Goal: Transaction & Acquisition: Purchase product/service

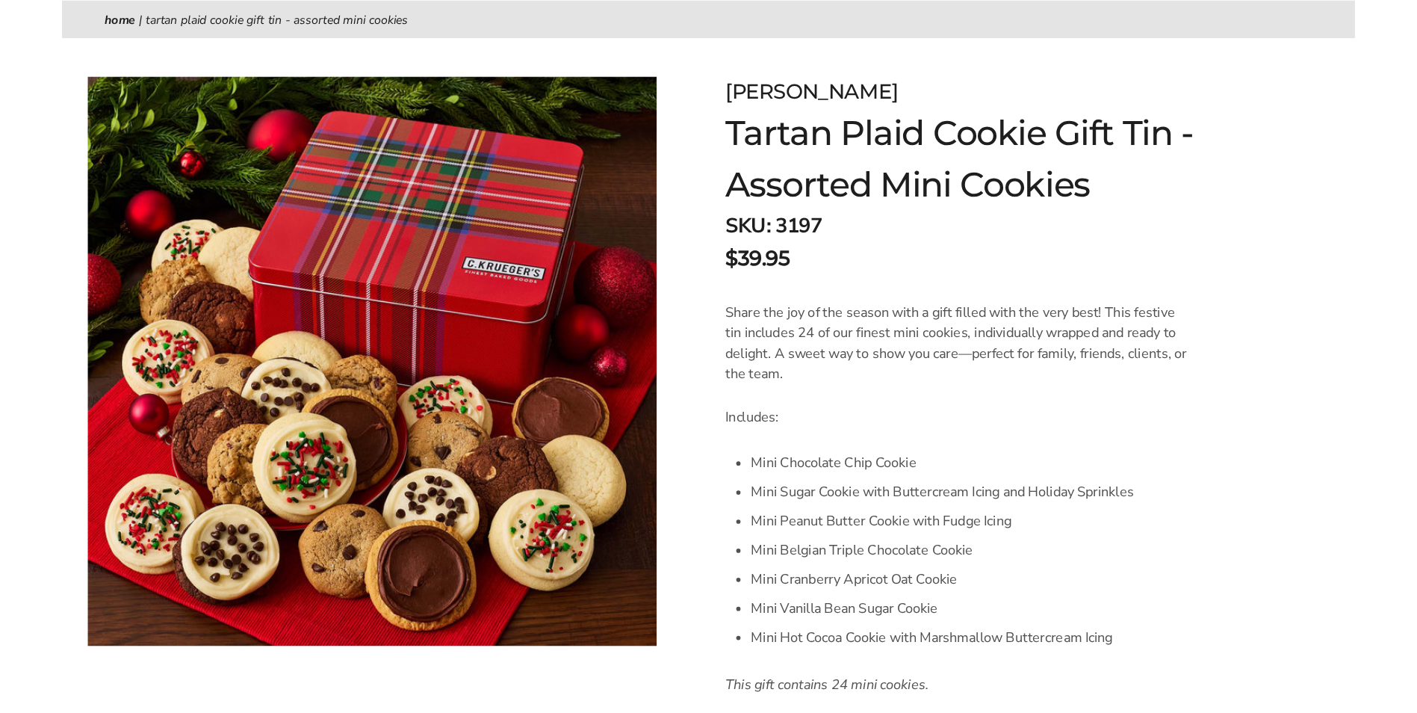
scroll to position [209, 0]
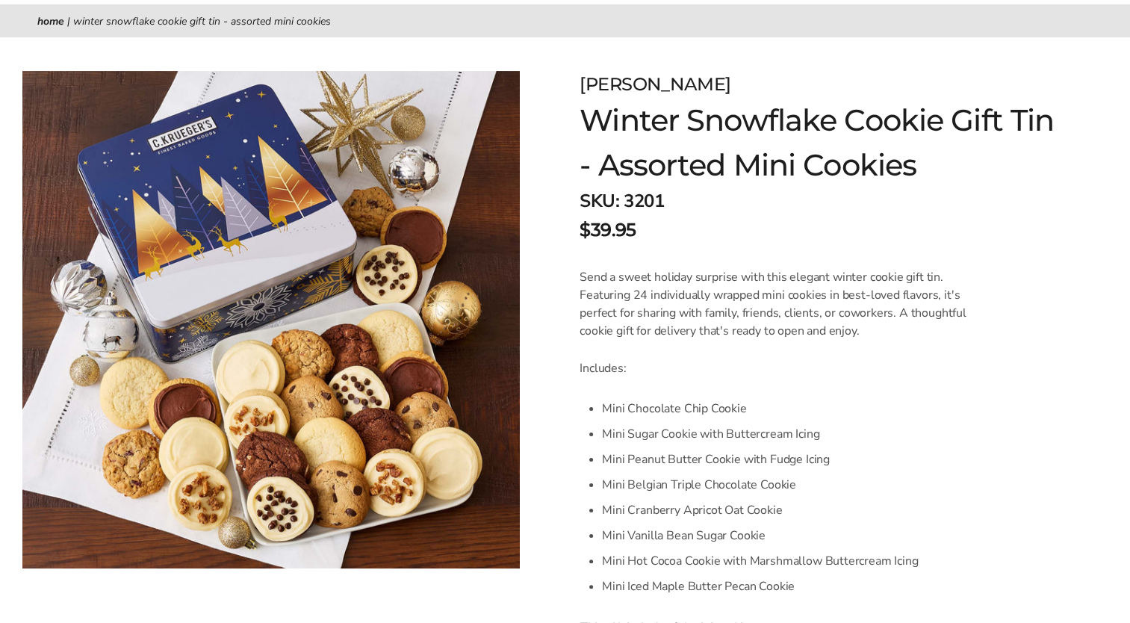
scroll to position [179, 0]
